Goal: Information Seeking & Learning: Compare options

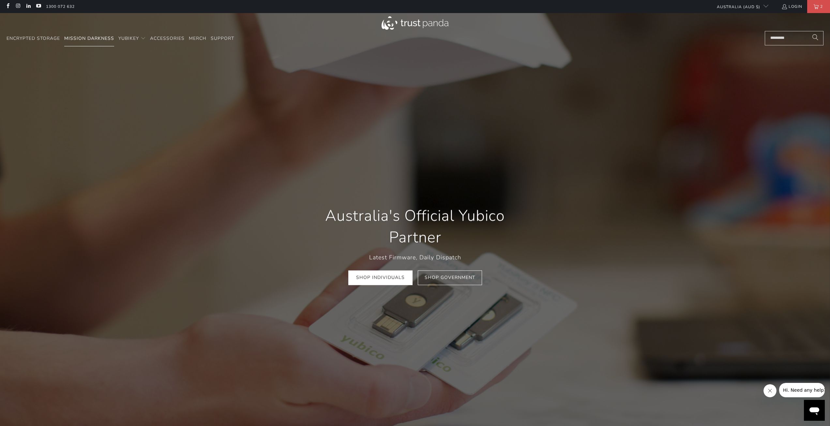
click at [99, 36] on span "Mission Darkness" at bounding box center [89, 38] width 50 height 6
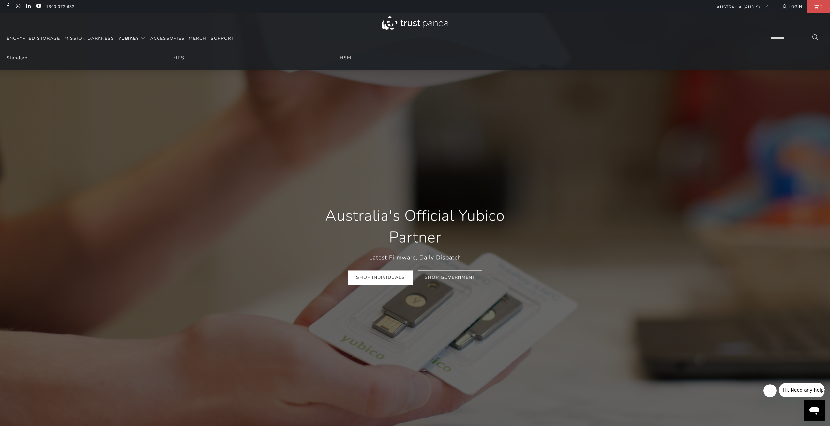
click at [140, 36] on summary "YubiKey" at bounding box center [131, 38] width 27 height 15
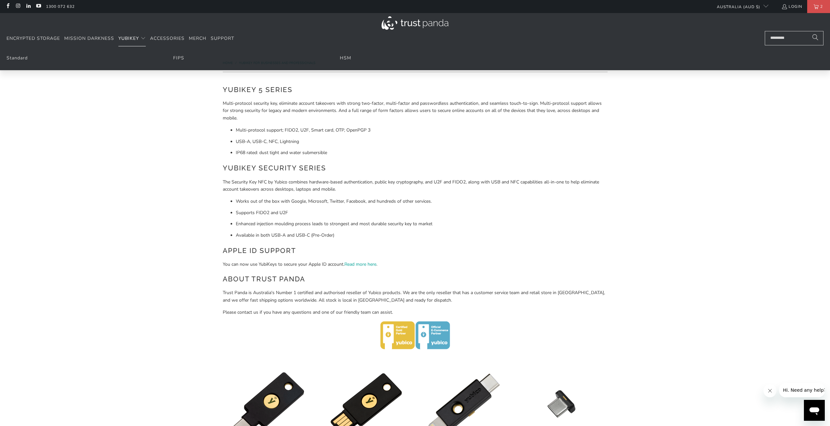
click at [147, 37] on ul "Encrypted Storage Mission Darkness YubiKey Standard FIPS HSM Accessories Merch" at bounding box center [121, 38] width 228 height 15
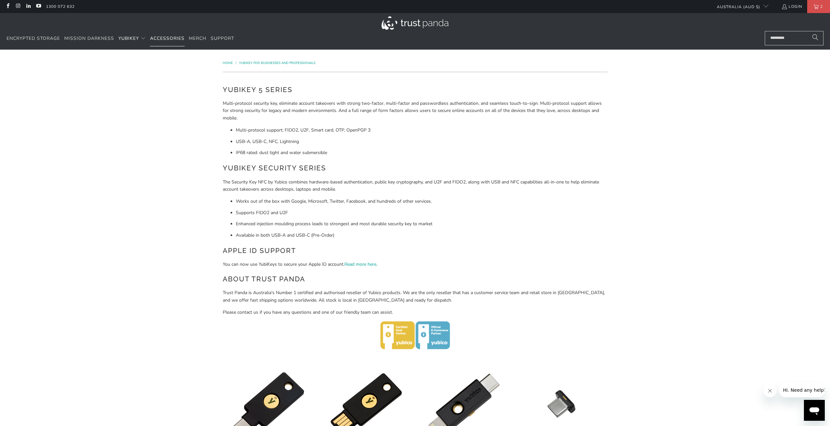
click at [161, 36] on span "Accessories" at bounding box center [167, 38] width 35 height 6
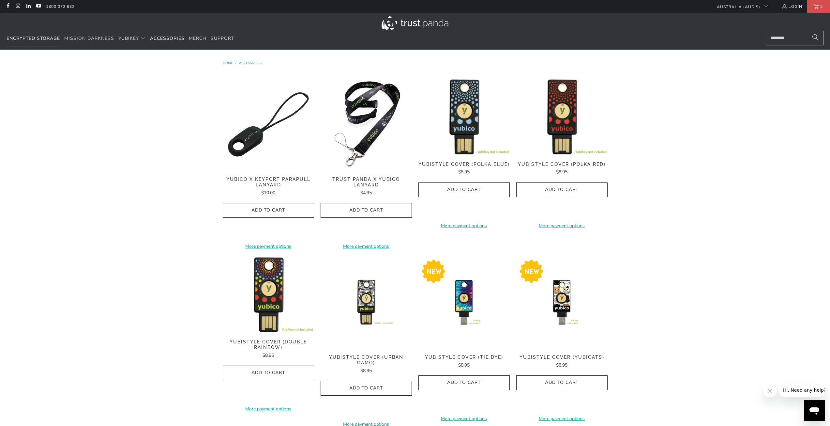
click at [29, 41] on span "Encrypted Storage" at bounding box center [34, 38] width 54 height 6
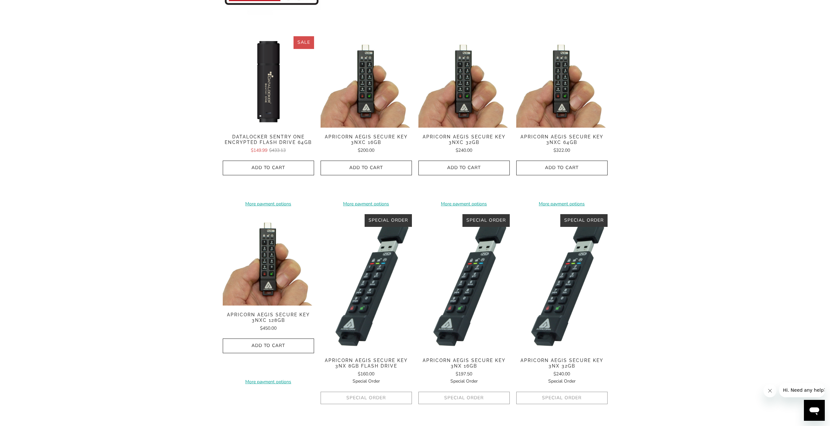
scroll to position [98, 0]
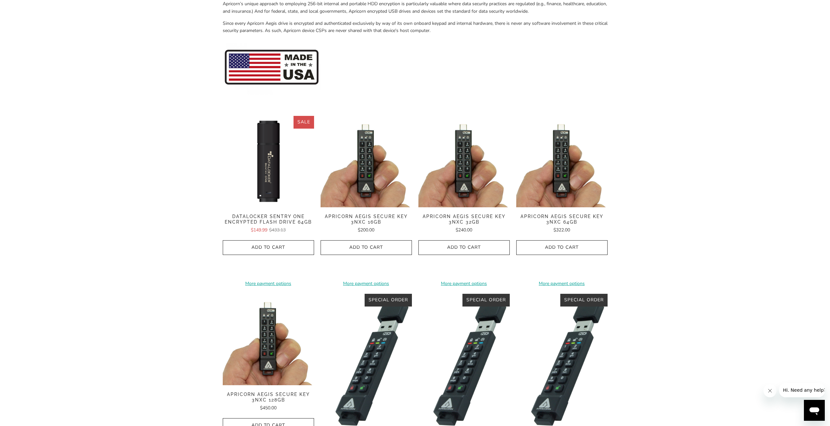
drag, startPoint x: 715, startPoint y: 134, endPoint x: 715, endPoint y: 129, distance: 4.6
click at [715, 133] on div "Home / Apricorn Apricorn provides hardware-based 256-bit encrypted external sto…" at bounding box center [415, 354] width 830 height 805
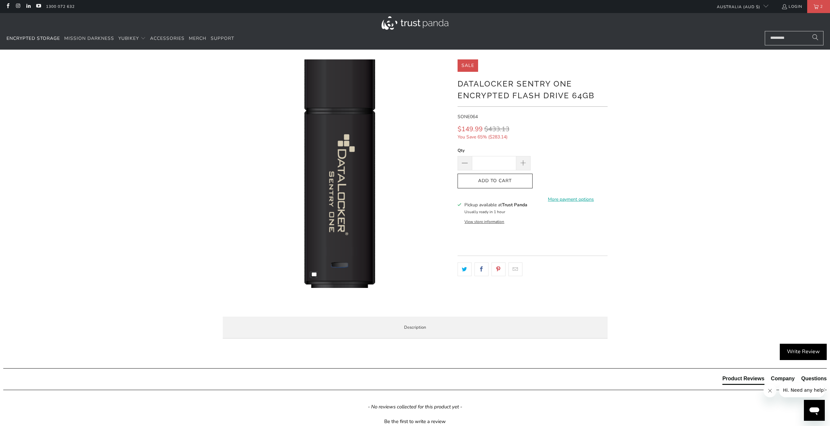
click at [326, 200] on img at bounding box center [339, 166] width 289 height 289
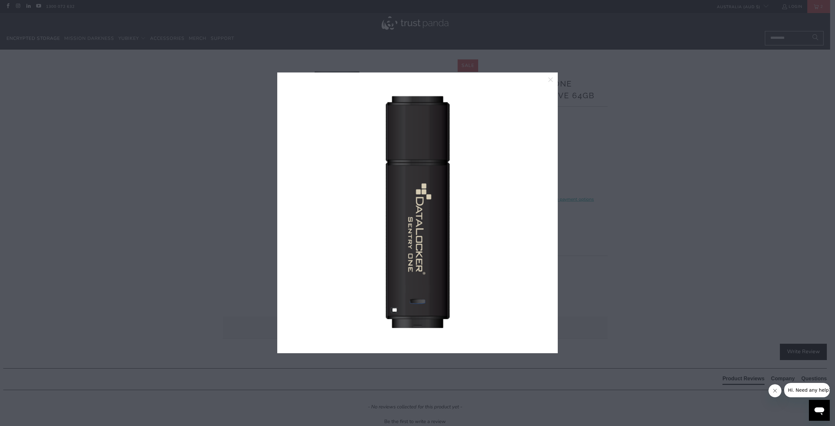
click at [506, 142] on img at bounding box center [408, 220] width 289 height 289
click at [547, 78] on icon "close" at bounding box center [550, 79] width 9 height 9
